Goal: Task Accomplishment & Management: Use online tool/utility

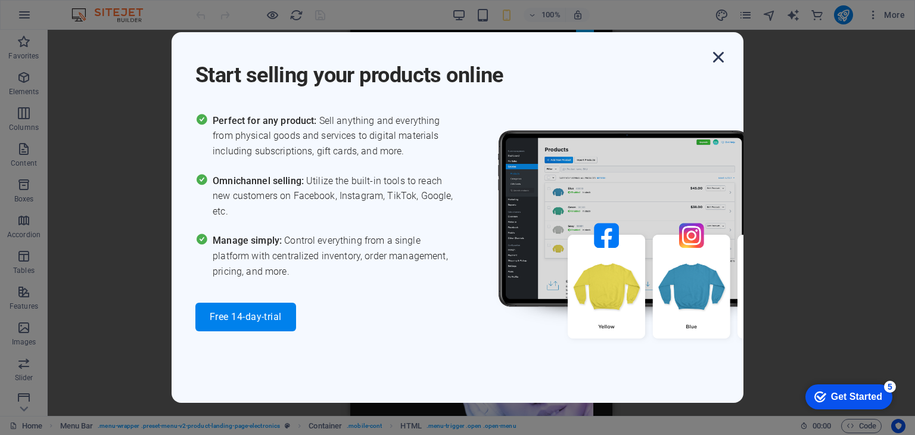
click at [722, 55] on icon "button" at bounding box center [718, 56] width 21 height 21
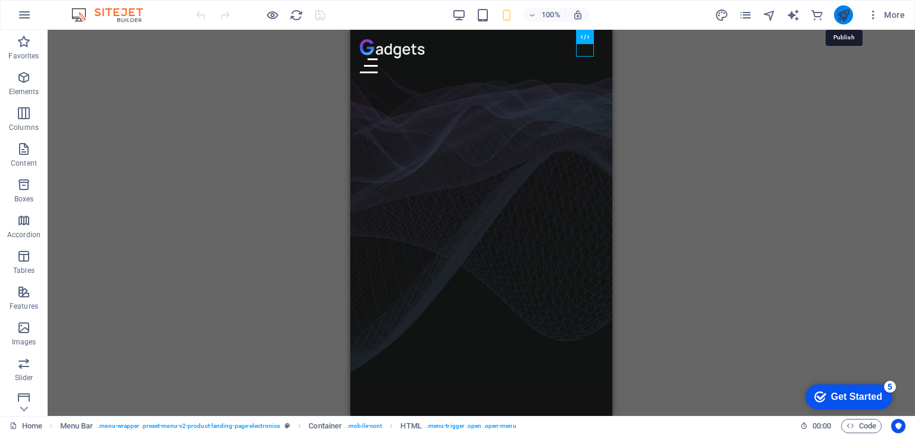
click at [839, 16] on icon "publish" at bounding box center [844, 15] width 14 height 14
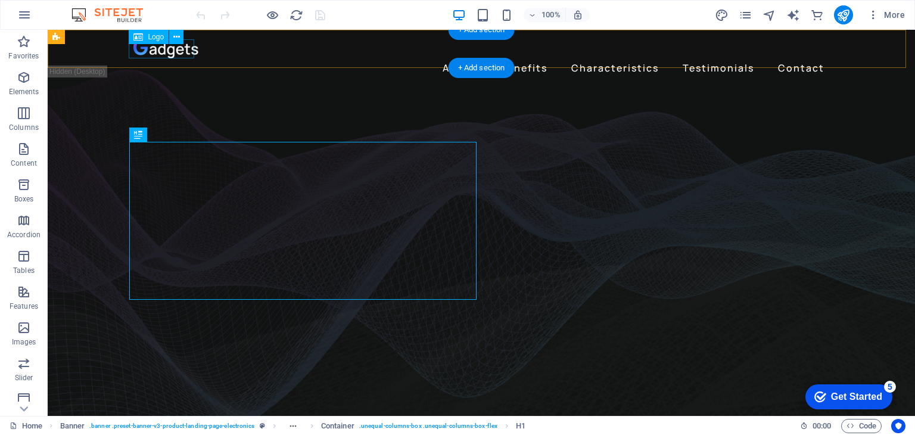
click at [189, 47] on div at bounding box center [481, 48] width 696 height 19
click at [189, 47] on div "Drag here to replace the existing content. Press “Ctrl” if you want to create a…" at bounding box center [482, 223] width 868 height 386
select select "px"
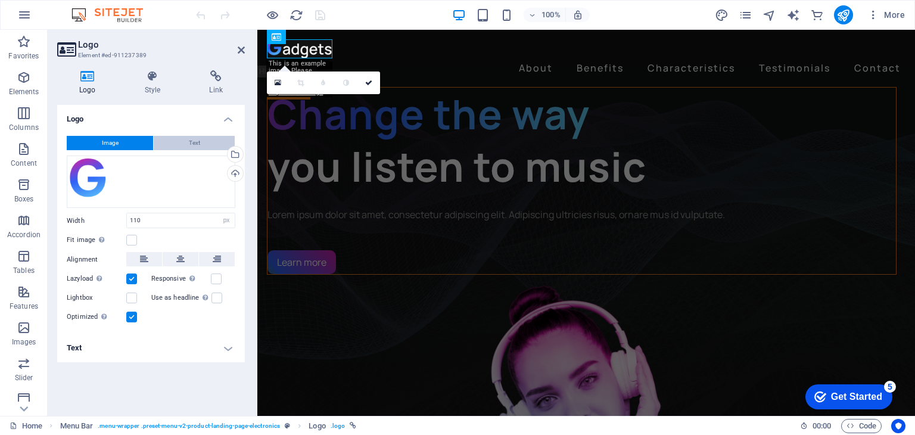
click at [181, 141] on button "Text" at bounding box center [194, 143] width 81 height 14
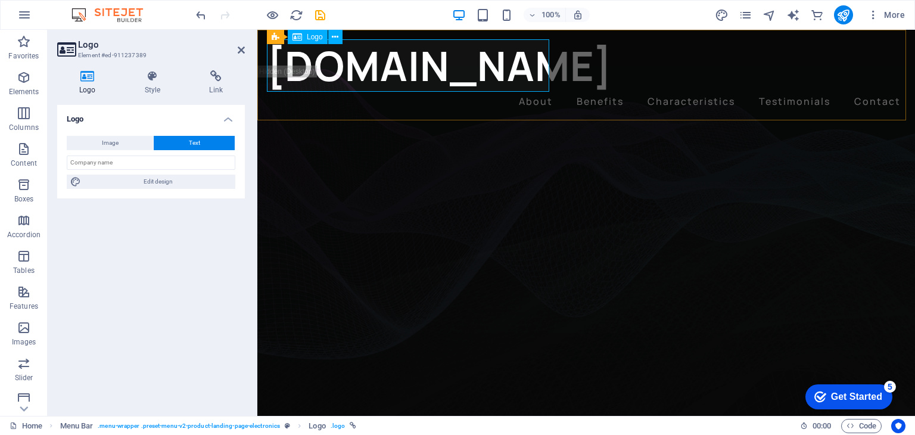
click at [539, 60] on div "[DOMAIN_NAME]" at bounding box center [586, 65] width 639 height 52
click at [538, 66] on div "[DOMAIN_NAME]" at bounding box center [586, 65] width 639 height 52
